Goal: Information Seeking & Learning: Learn about a topic

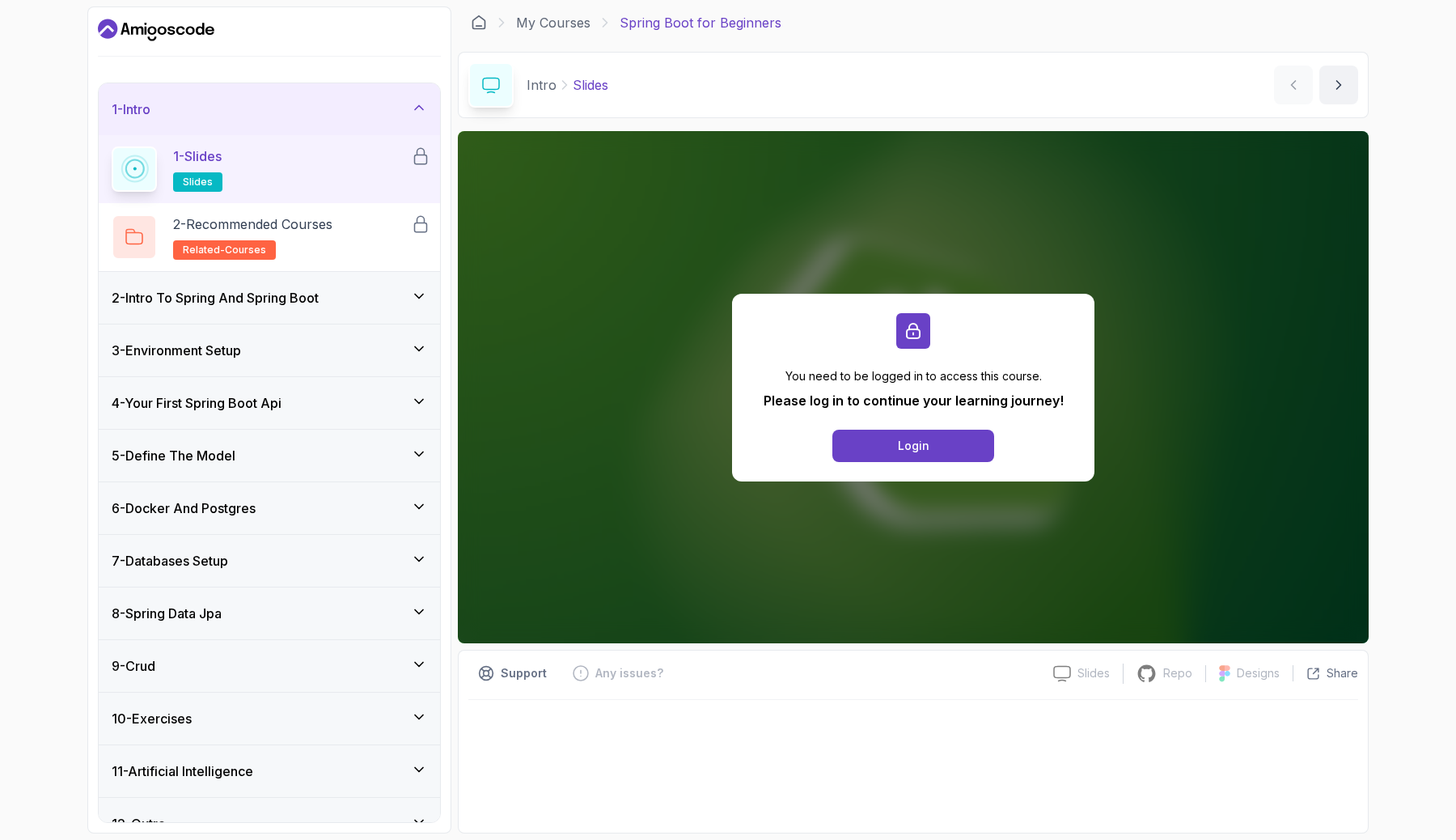
click at [317, 292] on h3 "2 - Intro To Spring And Spring Boot" at bounding box center [214, 298] width 207 height 20
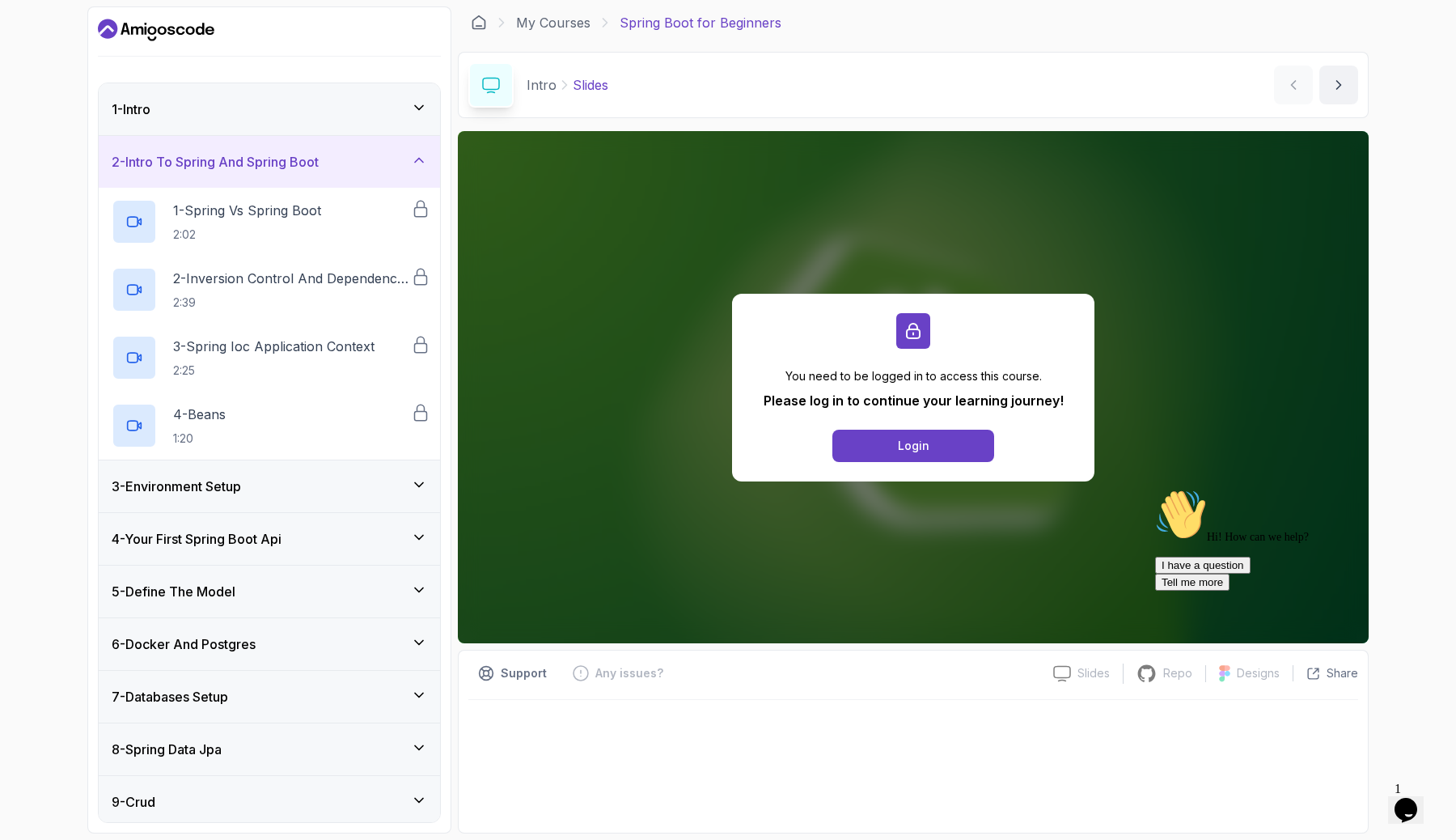
click at [300, 577] on div "5 - Define The Model" at bounding box center [269, 591] width 341 height 52
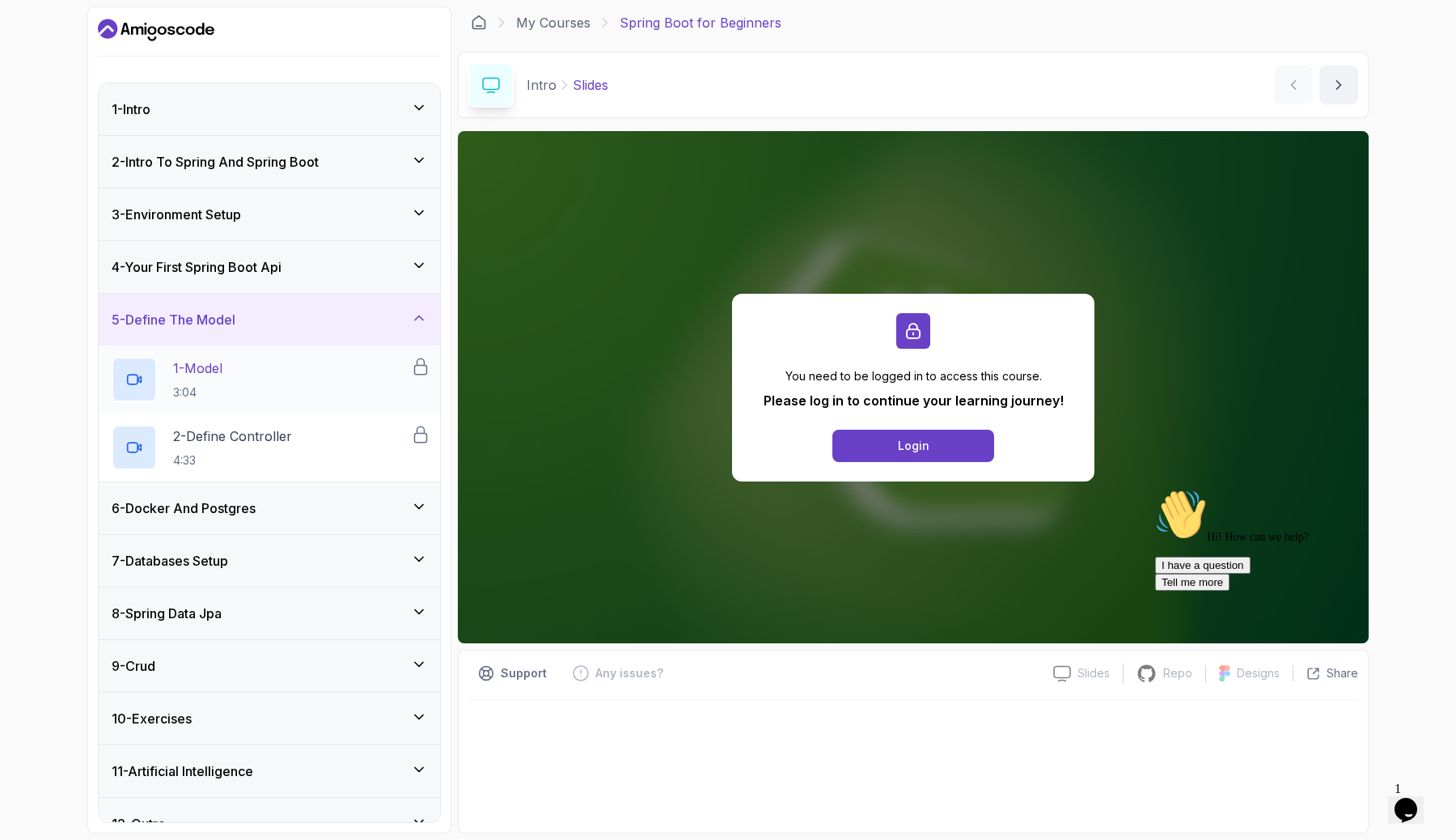
click at [263, 367] on div "1 - Model 3:04" at bounding box center [261, 379] width 300 height 45
